Goal: Transaction & Acquisition: Purchase product/service

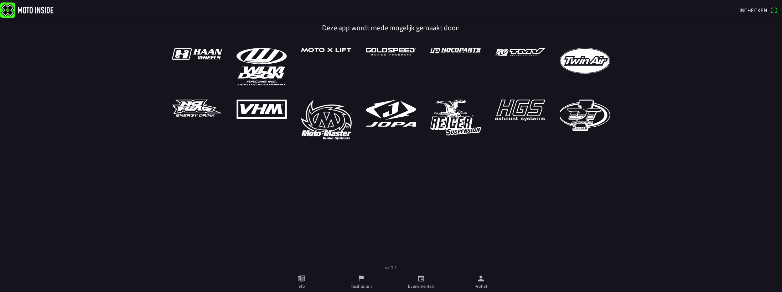
click at [424, 288] on ion-label "Evenementen" at bounding box center [421, 287] width 26 height 6
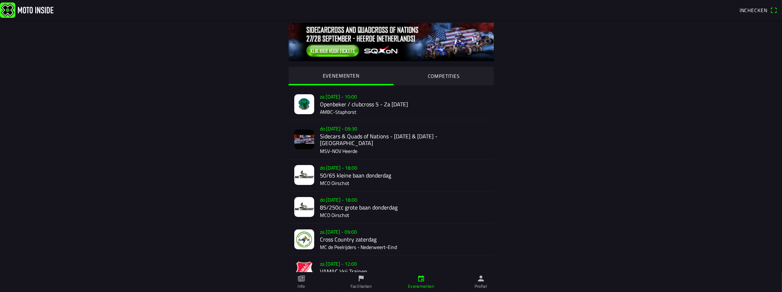
click at [767, 10] on ion-text "Inchecken" at bounding box center [754, 10] width 31 height 5
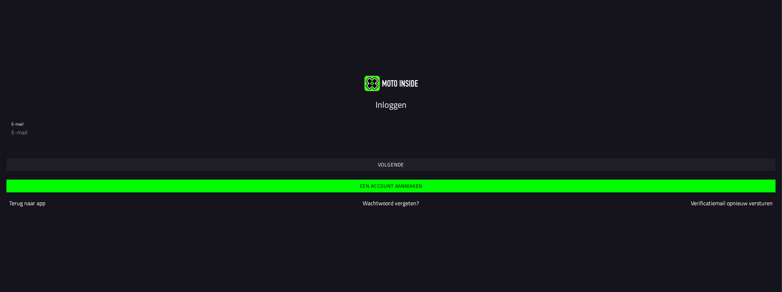
click at [0, 0] on slot "Inloggen" at bounding box center [0, 0] width 0 height 0
click at [106, 131] on input "email" at bounding box center [390, 132] width 759 height 14
type input "[EMAIL_ADDRESS][DOMAIN_NAME]"
click at [408, 163] on span "Volgende" at bounding box center [391, 165] width 758 height 13
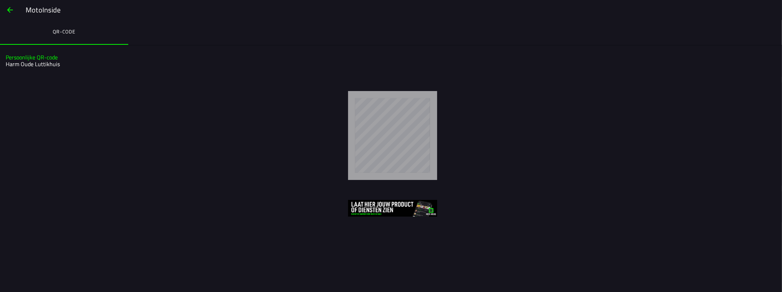
click at [16, 11] on button "button" at bounding box center [9, 9] width 17 height 17
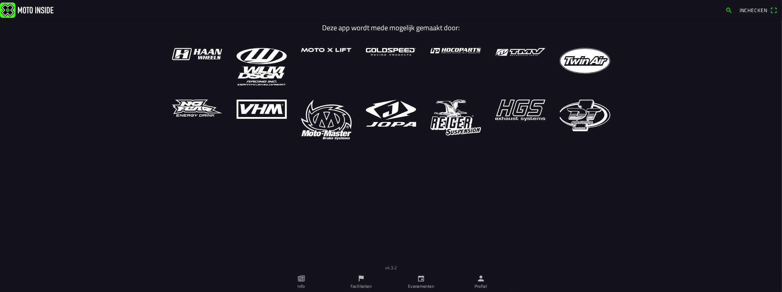
click at [424, 282] on icon "calendar" at bounding box center [421, 279] width 8 height 8
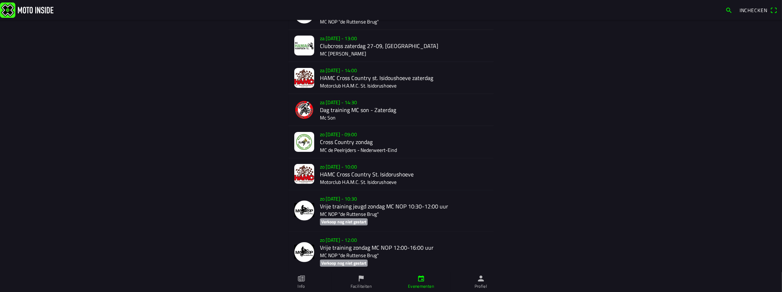
scroll to position [399, 0]
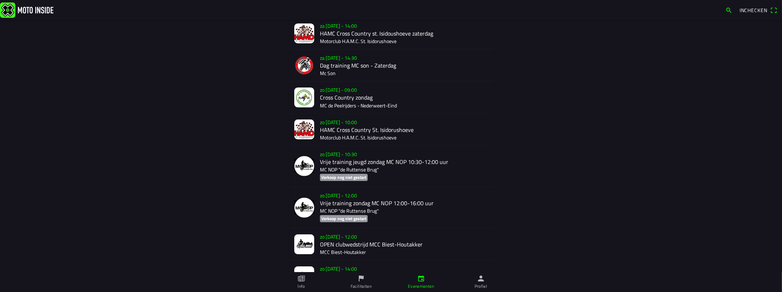
click at [336, 122] on div "zo [DATE] - 10:00 HAMC Cross Country St. Isidorushoeve Motorclub H.A.M.C. St. I…" at bounding box center [404, 130] width 168 height 32
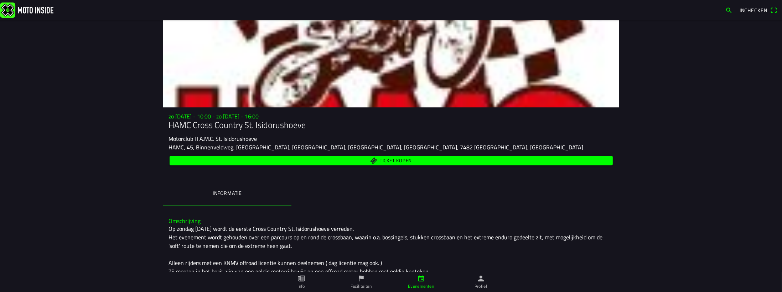
click at [357, 163] on span "Ticket kopen" at bounding box center [390, 161] width 435 height 10
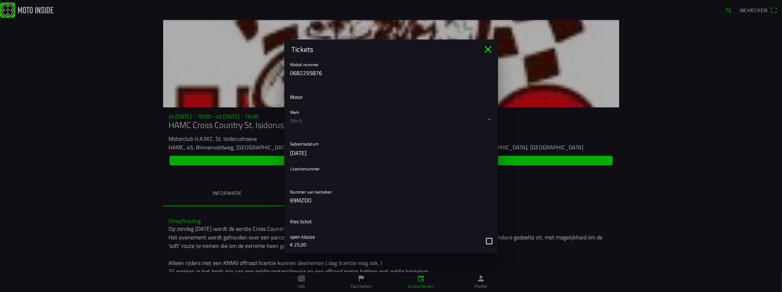
scroll to position [171, 0]
click at [305, 171] on input "text" at bounding box center [391, 176] width 202 height 14
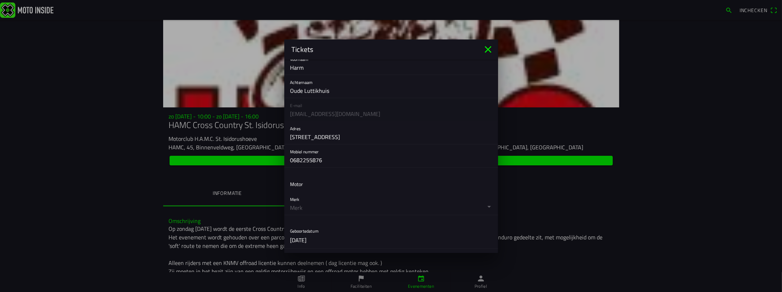
scroll to position [85, 0]
click at [485, 202] on button "button" at bounding box center [394, 200] width 208 height 23
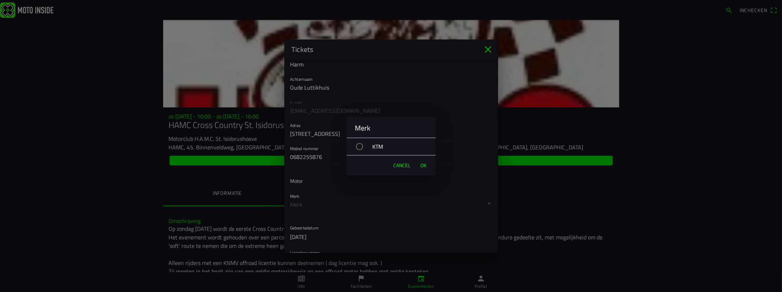
click at [382, 144] on div "KTM" at bounding box center [395, 147] width 82 height 18
click at [426, 167] on span "OK" at bounding box center [423, 165] width 6 height 7
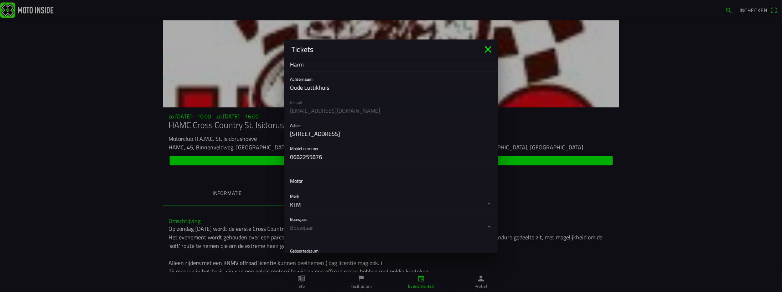
click at [483, 226] on button "button" at bounding box center [394, 223] width 208 height 23
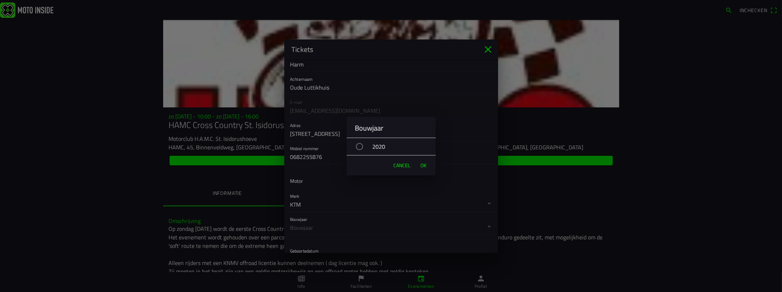
click at [404, 162] on span "Cancel" at bounding box center [401, 165] width 17 height 7
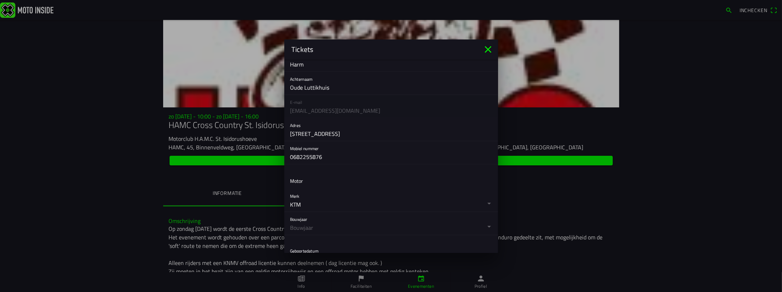
click at [491, 50] on icon "close" at bounding box center [487, 49] width 11 height 11
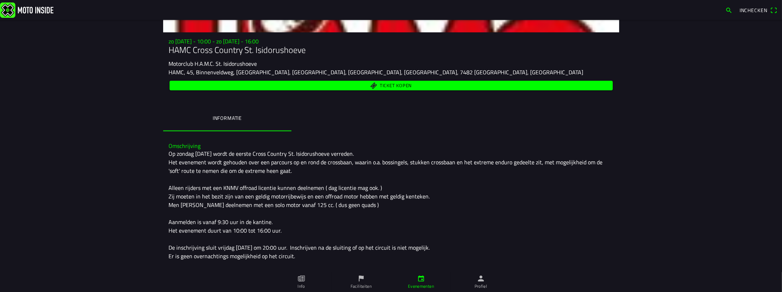
scroll to position [101, 0]
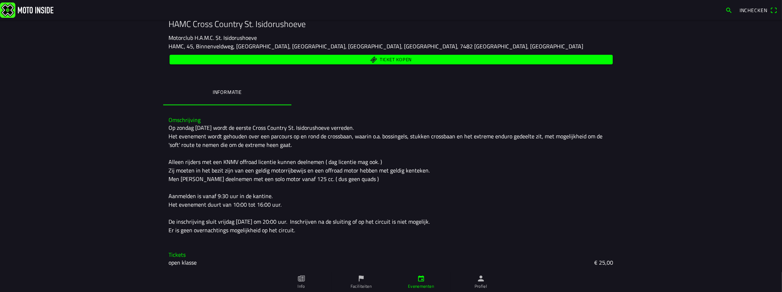
click at [483, 281] on icon "person" at bounding box center [481, 279] width 6 height 6
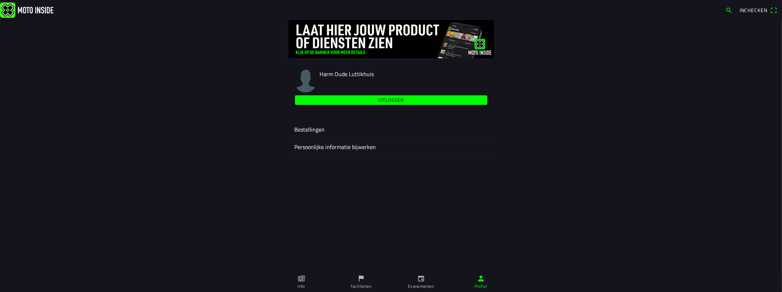
click at [323, 148] on ion-label "Persoonlijke informatie bijwerken" at bounding box center [391, 147] width 194 height 9
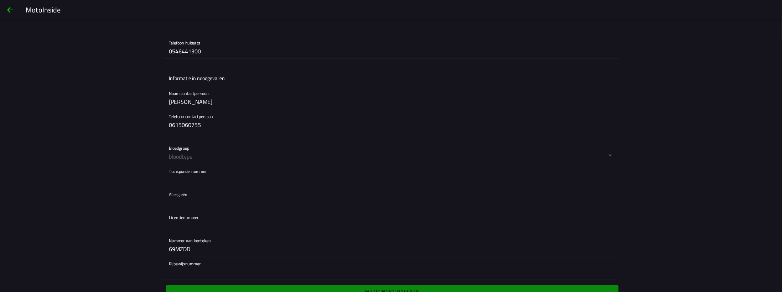
scroll to position [584, 0]
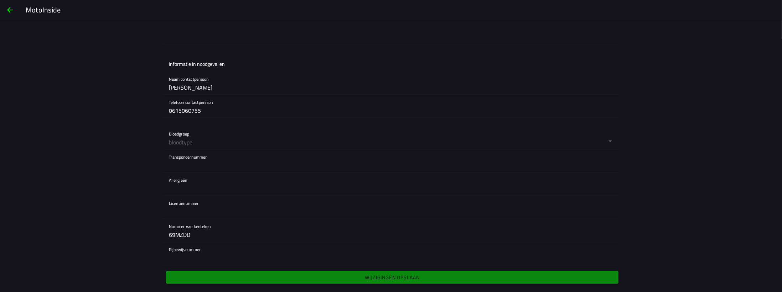
click at [184, 207] on input "text" at bounding box center [391, 212] width 445 height 14
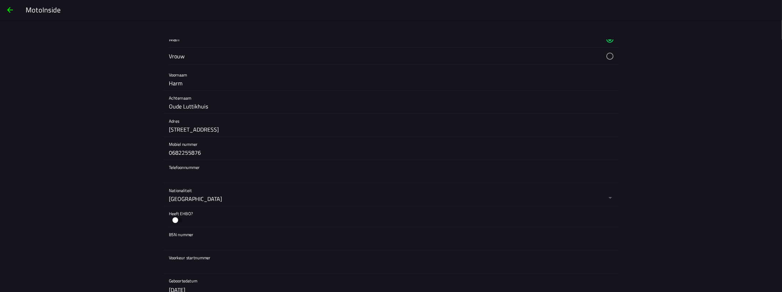
scroll to position [0, 0]
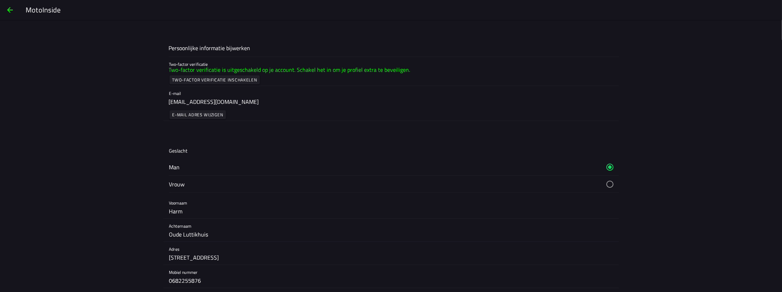
click at [8, 11] on span "button" at bounding box center [10, 9] width 9 height 17
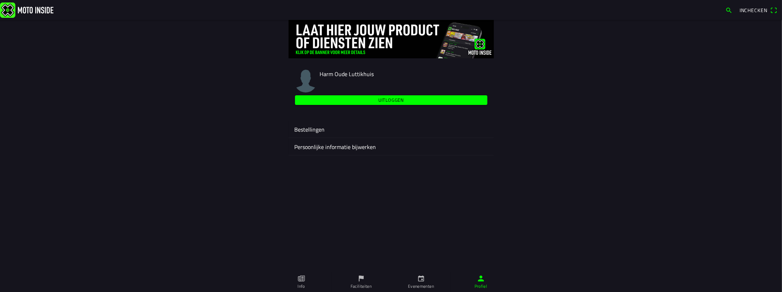
click at [310, 284] on link "Info" at bounding box center [301, 282] width 60 height 20
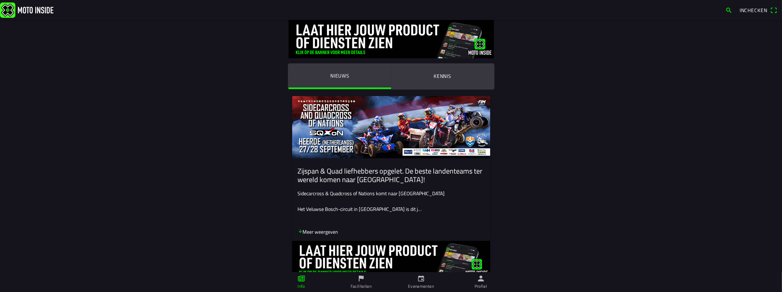
click at [369, 286] on ion-label "Faciliteiten" at bounding box center [360, 287] width 21 height 6
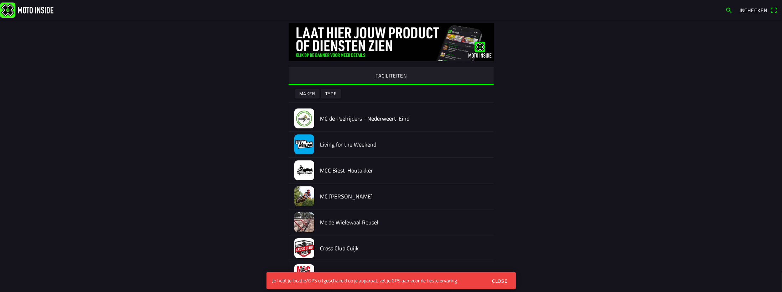
click at [501, 283] on div "Close" at bounding box center [500, 280] width 16 height 7
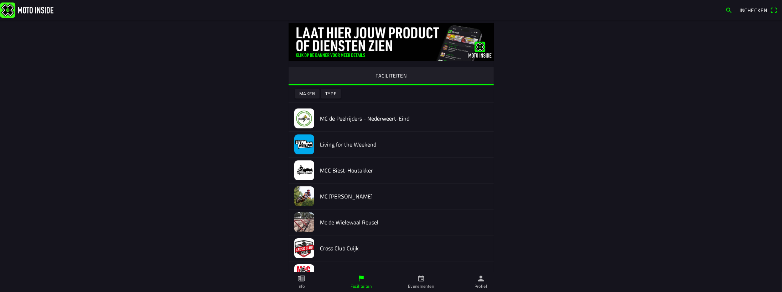
click at [423, 288] on ion-label "Evenementen" at bounding box center [421, 287] width 26 height 6
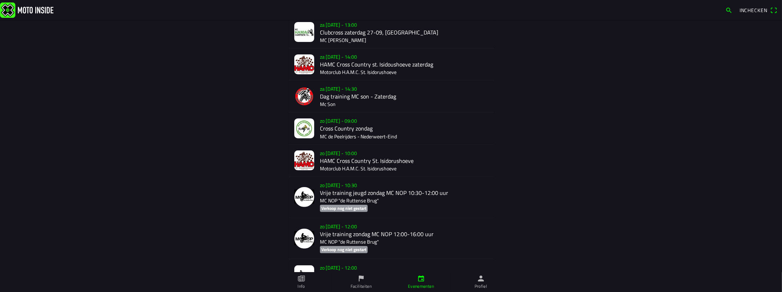
scroll to position [370, 0]
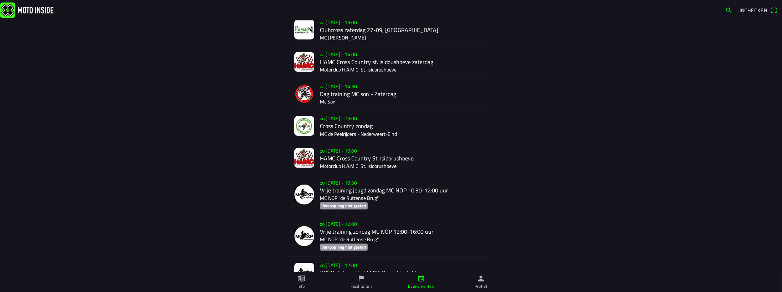
click at [335, 150] on div "zo [DATE] - 10:00 HAMC Cross Country St. Isidorushoeve Motorclub H.A.M.C. St. I…" at bounding box center [404, 158] width 168 height 32
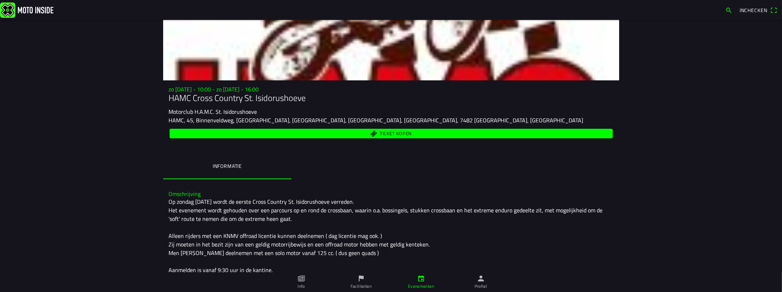
scroll to position [101, 0]
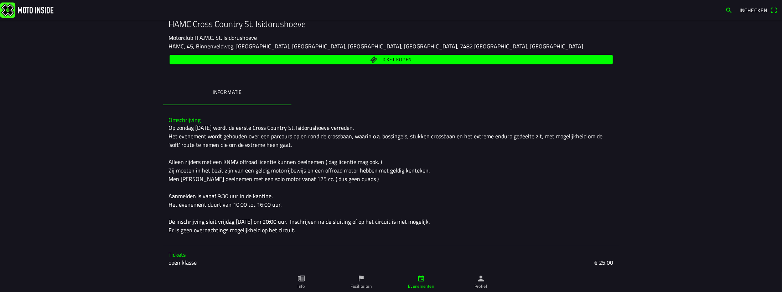
click at [755, 12] on span "Inchecken" at bounding box center [753, 9] width 28 height 7
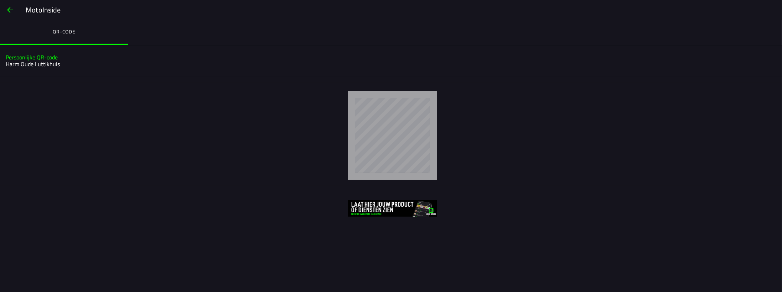
click at [12, 9] on span "button" at bounding box center [10, 9] width 9 height 17
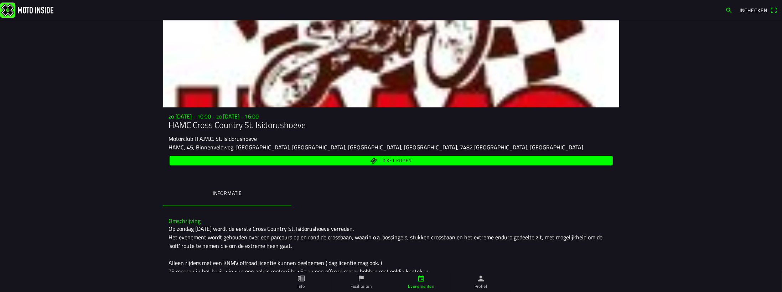
click at [12, 9] on img at bounding box center [26, 9] width 53 height 15
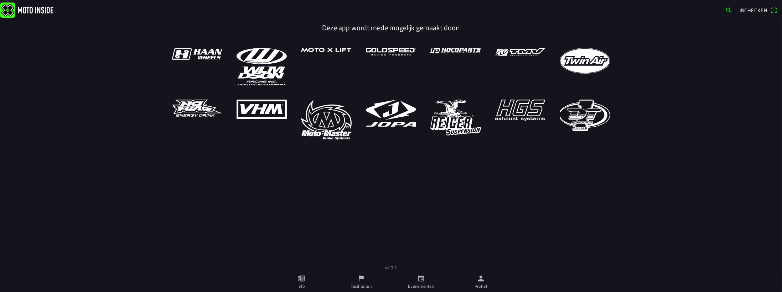
click at [489, 284] on link "Profiel" at bounding box center [481, 282] width 60 height 20
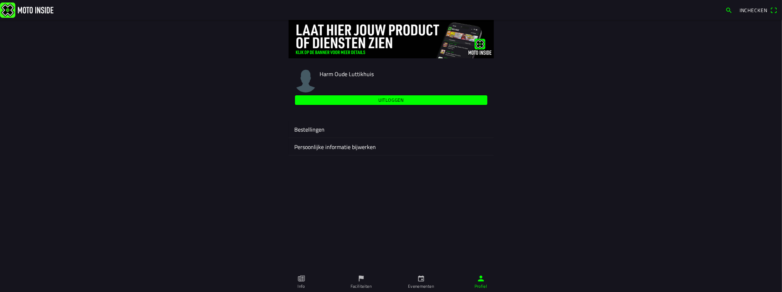
click at [370, 281] on link "Faciliteiten" at bounding box center [361, 282] width 60 height 20
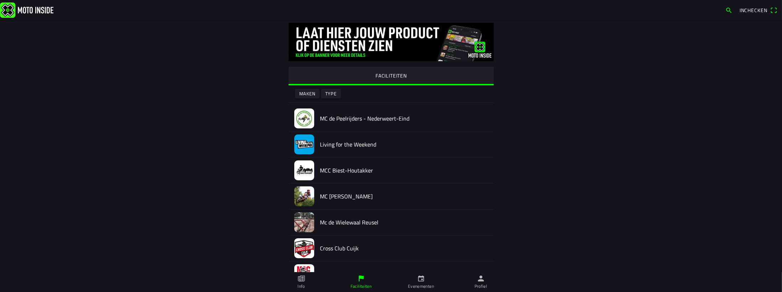
click at [462, 282] on link "Profiel" at bounding box center [481, 282] width 60 height 20
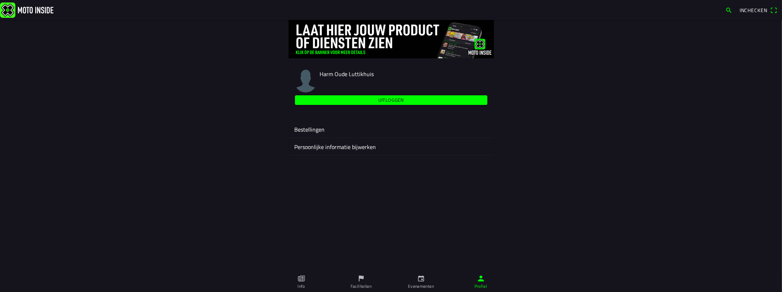
click at [313, 132] on ion-label "Bestellingen" at bounding box center [391, 129] width 194 height 9
